Goal: Task Accomplishment & Management: Manage account settings

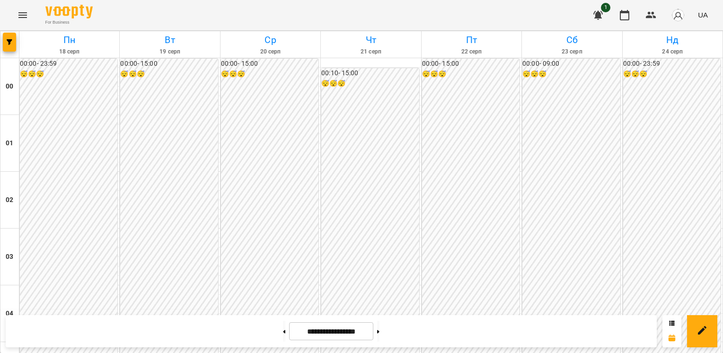
scroll to position [969, 0]
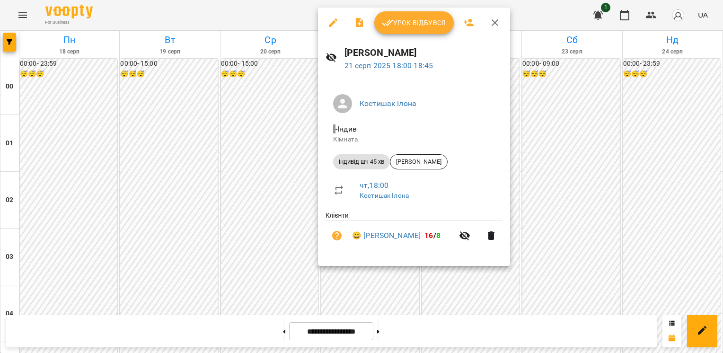
click at [430, 21] on span "Урок відбувся" at bounding box center [414, 22] width 64 height 11
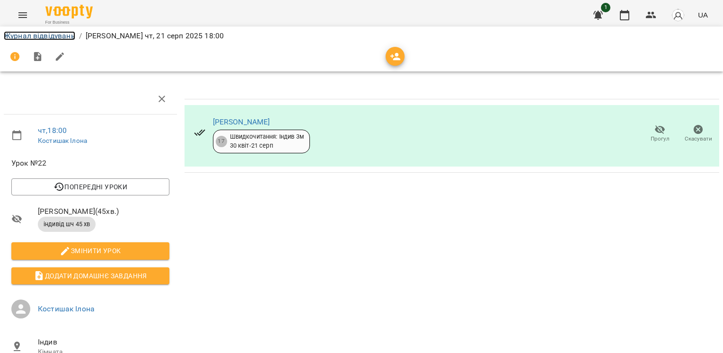
click at [44, 38] on link "Журнал відвідувань" at bounding box center [39, 35] width 71 height 9
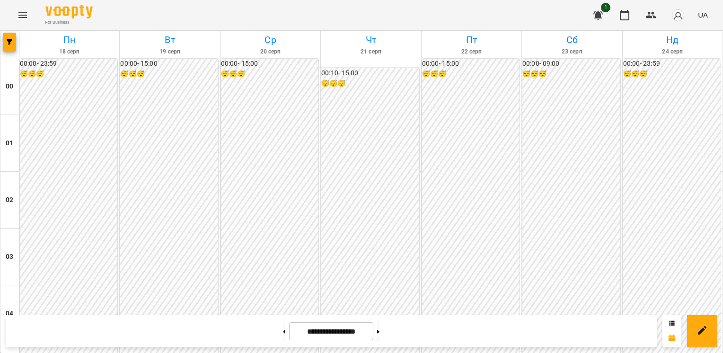
scroll to position [812, 0]
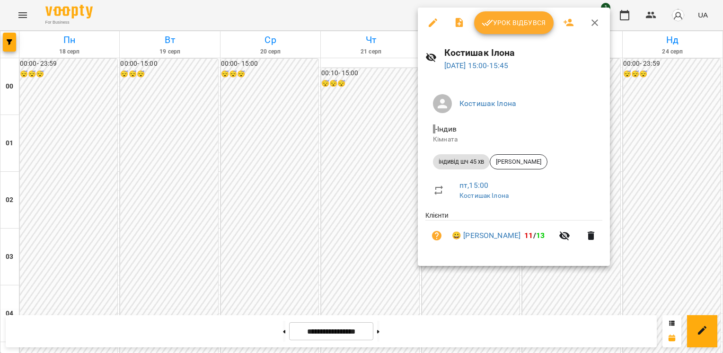
click at [367, 166] on div at bounding box center [361, 176] width 723 height 353
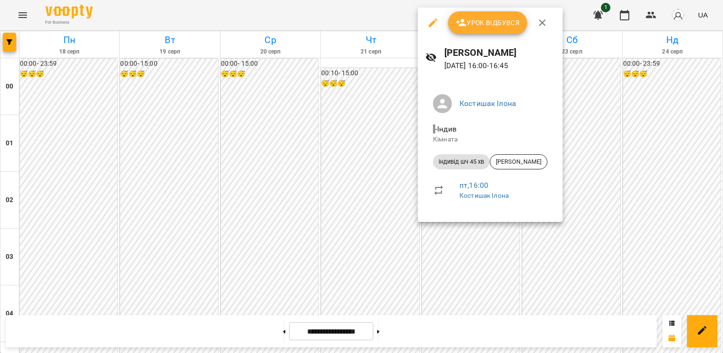
click at [433, 21] on icon "button" at bounding box center [433, 22] width 11 height 11
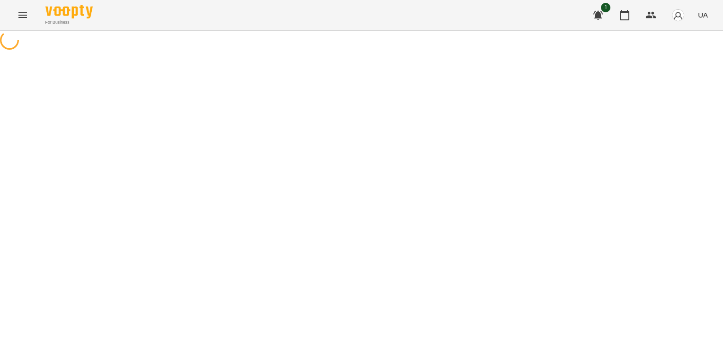
select select "**********"
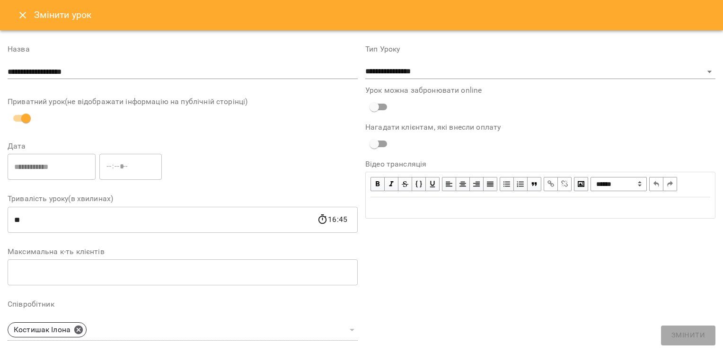
click at [16, 15] on button "Close" at bounding box center [22, 15] width 23 height 23
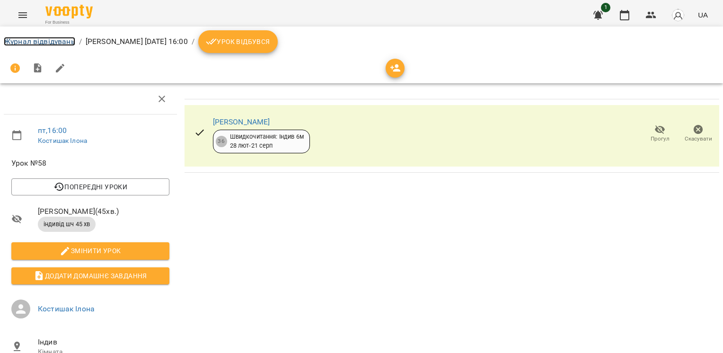
click at [28, 41] on link "Журнал відвідувань" at bounding box center [39, 41] width 71 height 9
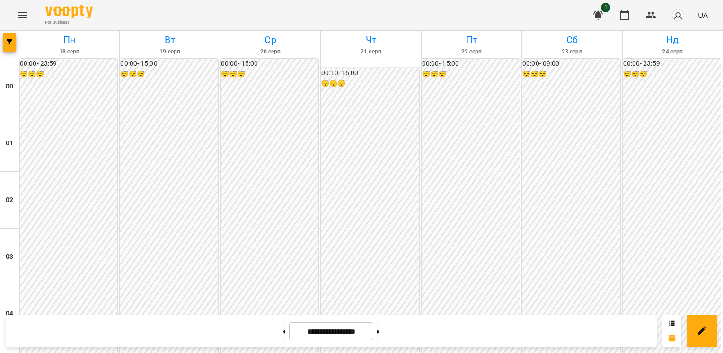
scroll to position [868, 0]
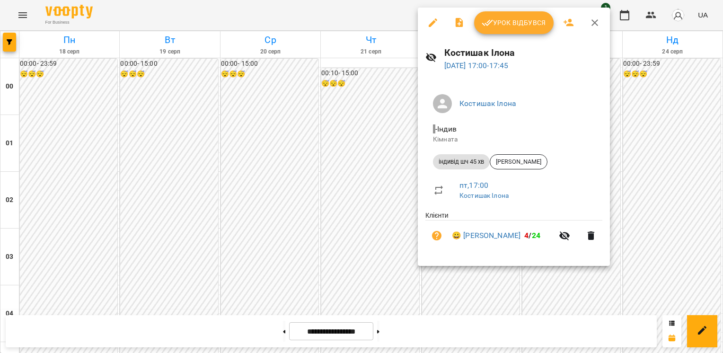
click at [380, 115] on div at bounding box center [361, 176] width 723 height 353
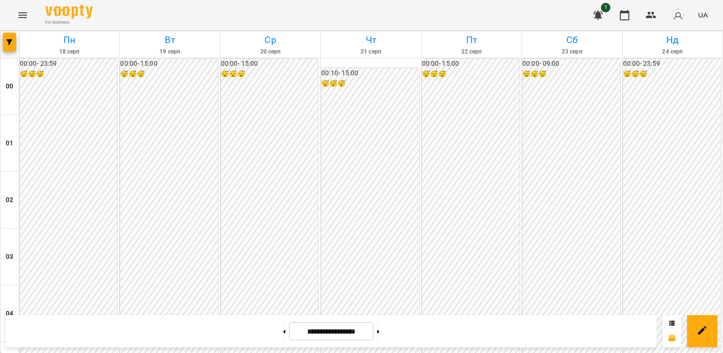
scroll to position [829, 0]
